Goal: Task Accomplishment & Management: Use online tool/utility

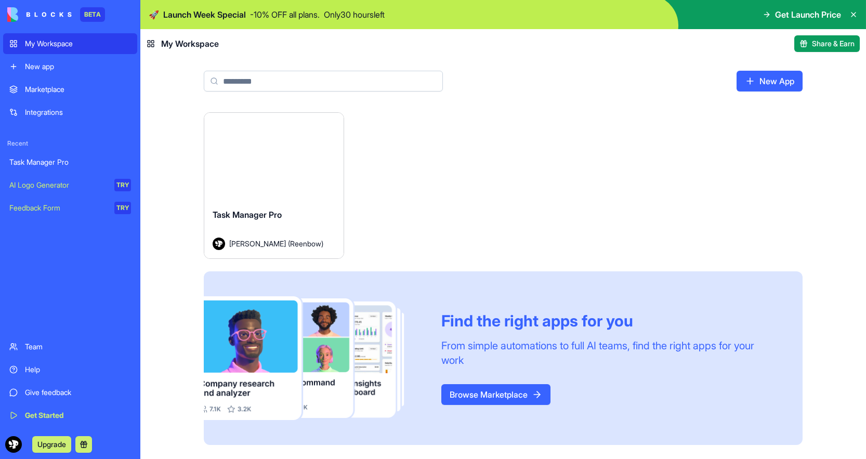
click at [57, 67] on div "New app" at bounding box center [78, 66] width 106 height 10
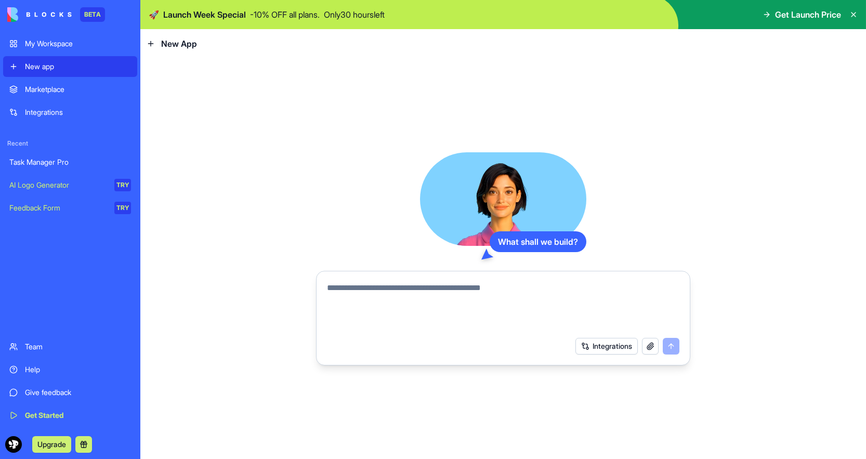
click at [469, 283] on textarea at bounding box center [503, 307] width 352 height 50
click at [44, 164] on div "Task Manager Pro" at bounding box center [70, 162] width 122 height 10
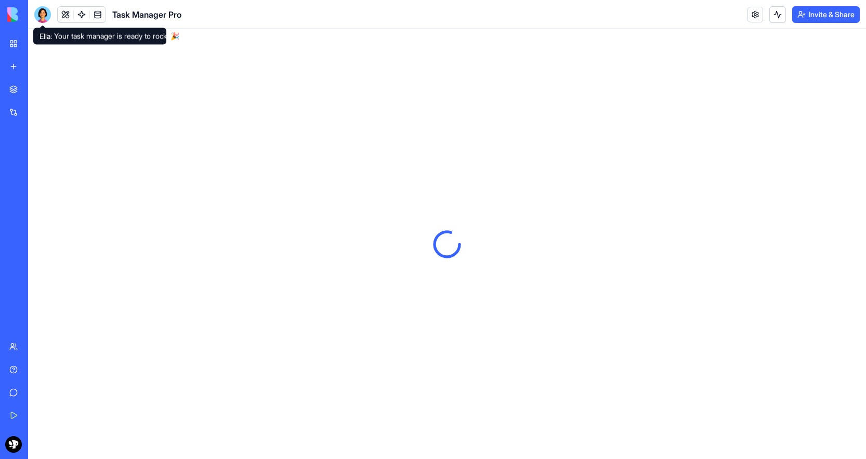
click at [40, 9] on div at bounding box center [42, 14] width 17 height 17
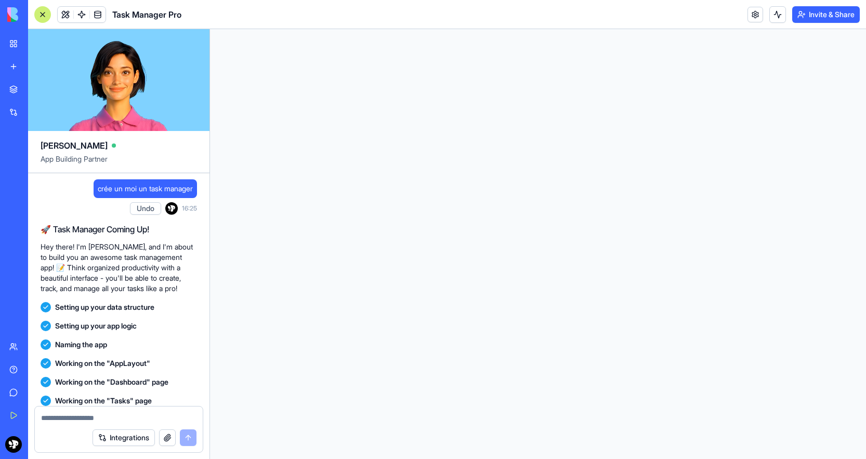
click at [113, 75] on video at bounding box center [118, 80] width 181 height 102
